Goal: Task Accomplishment & Management: Manage account settings

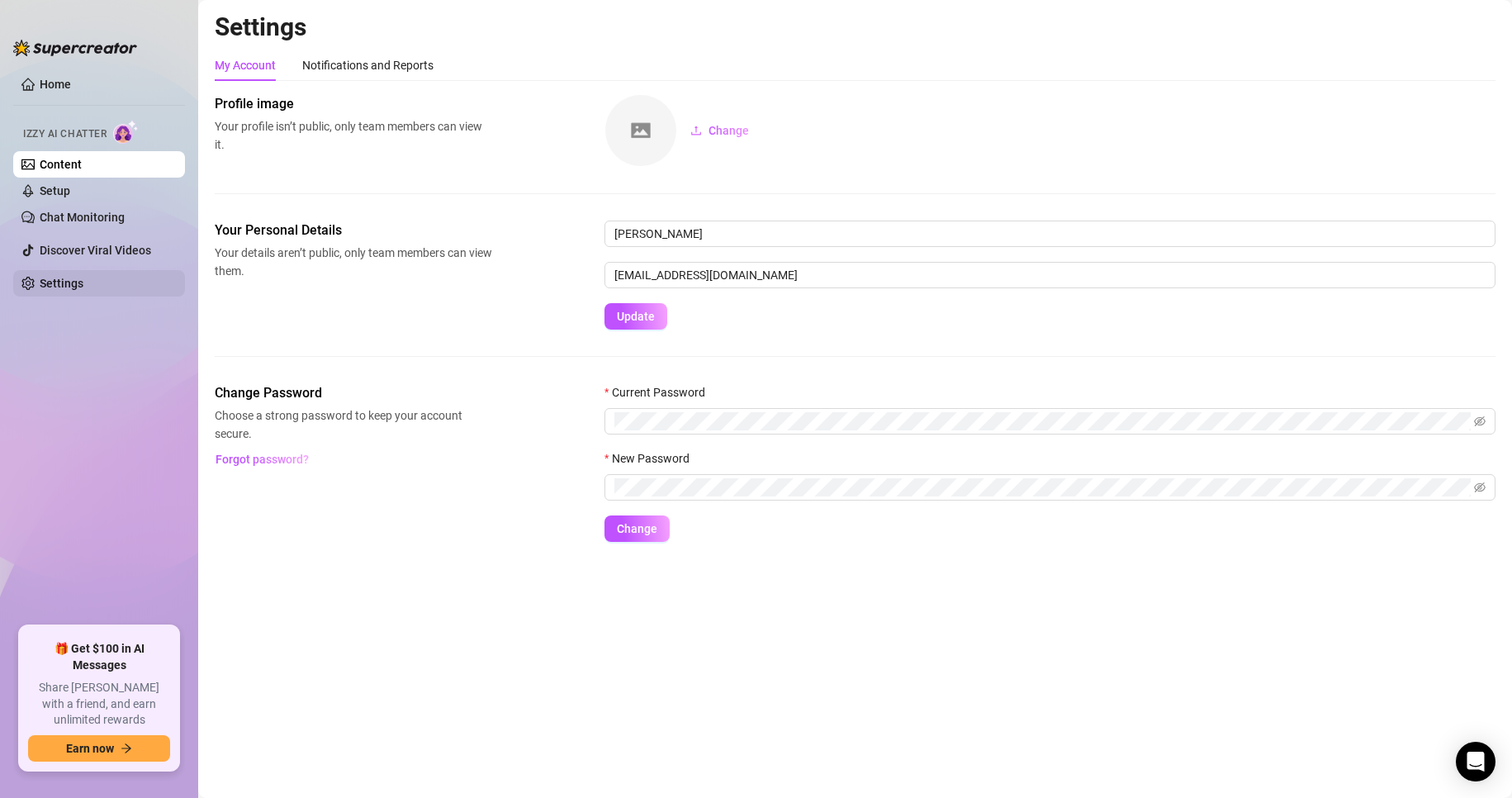
click at [83, 279] on link "Settings" at bounding box center [61, 283] width 43 height 14
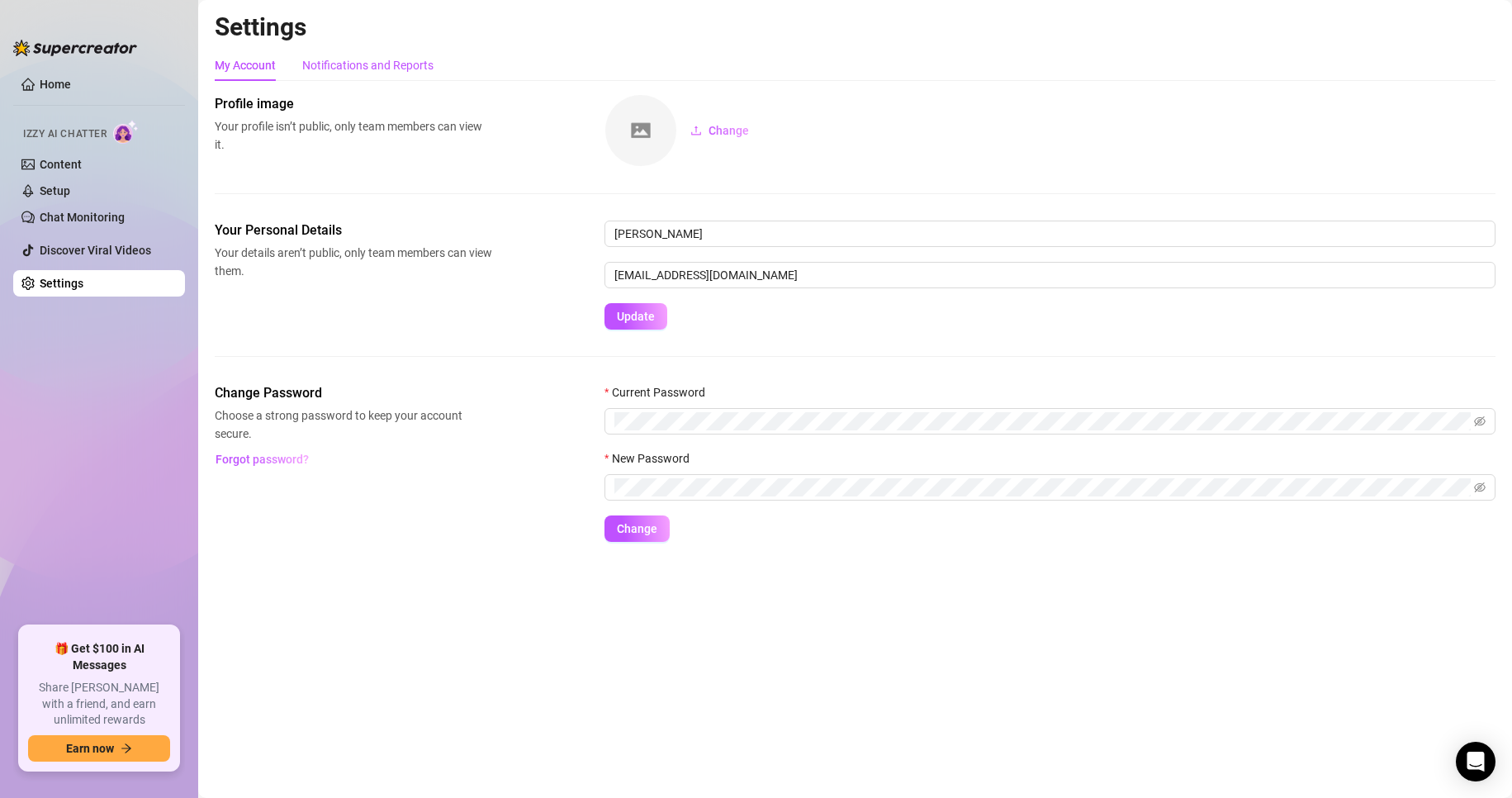
click at [404, 63] on div "Notifications and Reports" at bounding box center [368, 65] width 131 height 18
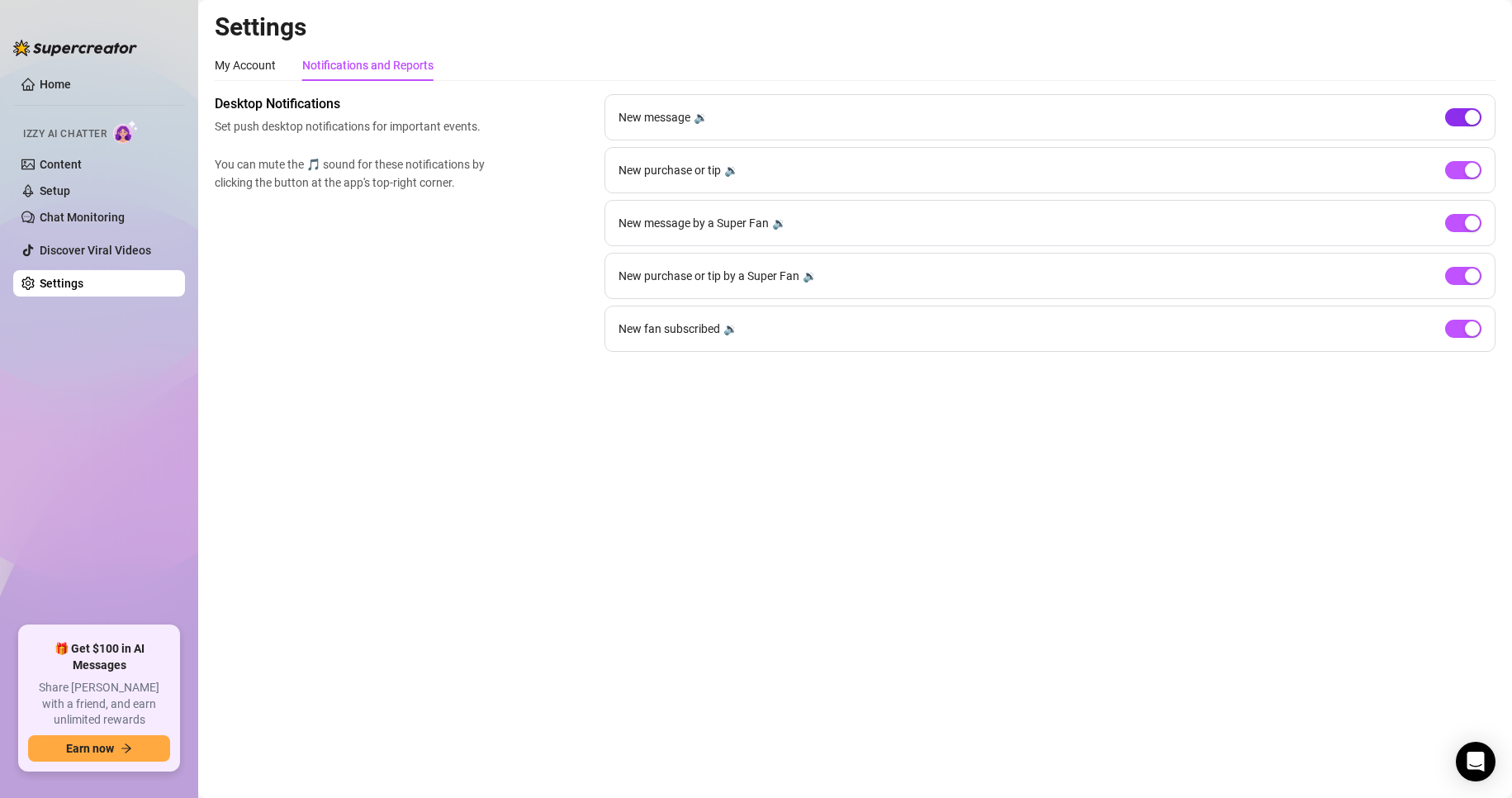
click at [1464, 122] on button "button" at bounding box center [1464, 117] width 37 height 18
click at [1458, 335] on span "button" at bounding box center [1464, 328] width 37 height 18
